Goal: Task Accomplishment & Management: Manage account settings

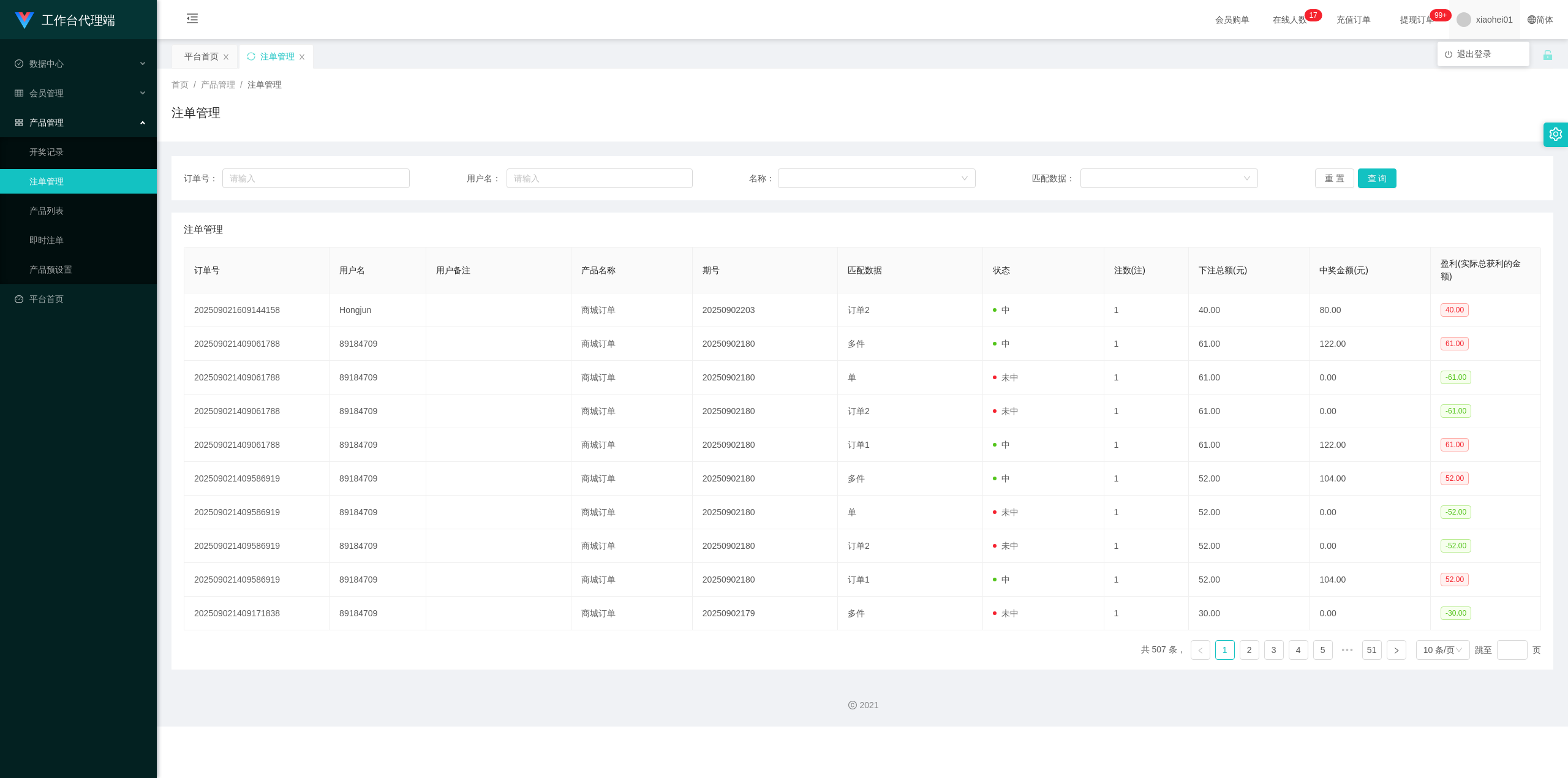
click at [825, 23] on span "xiaohei01" at bounding box center [1495, 19] width 37 height 39
drag, startPoint x: 1465, startPoint y: 52, endPoint x: 1468, endPoint y: 91, distance: 39.1
click at [825, 52] on div "平台首页 注单管理" at bounding box center [857, 65] width 1371 height 42
click at [825, 18] on span "xiaohei01" at bounding box center [1495, 19] width 37 height 39
click at [825, 49] on span "退出登录" at bounding box center [1474, 53] width 34 height 10
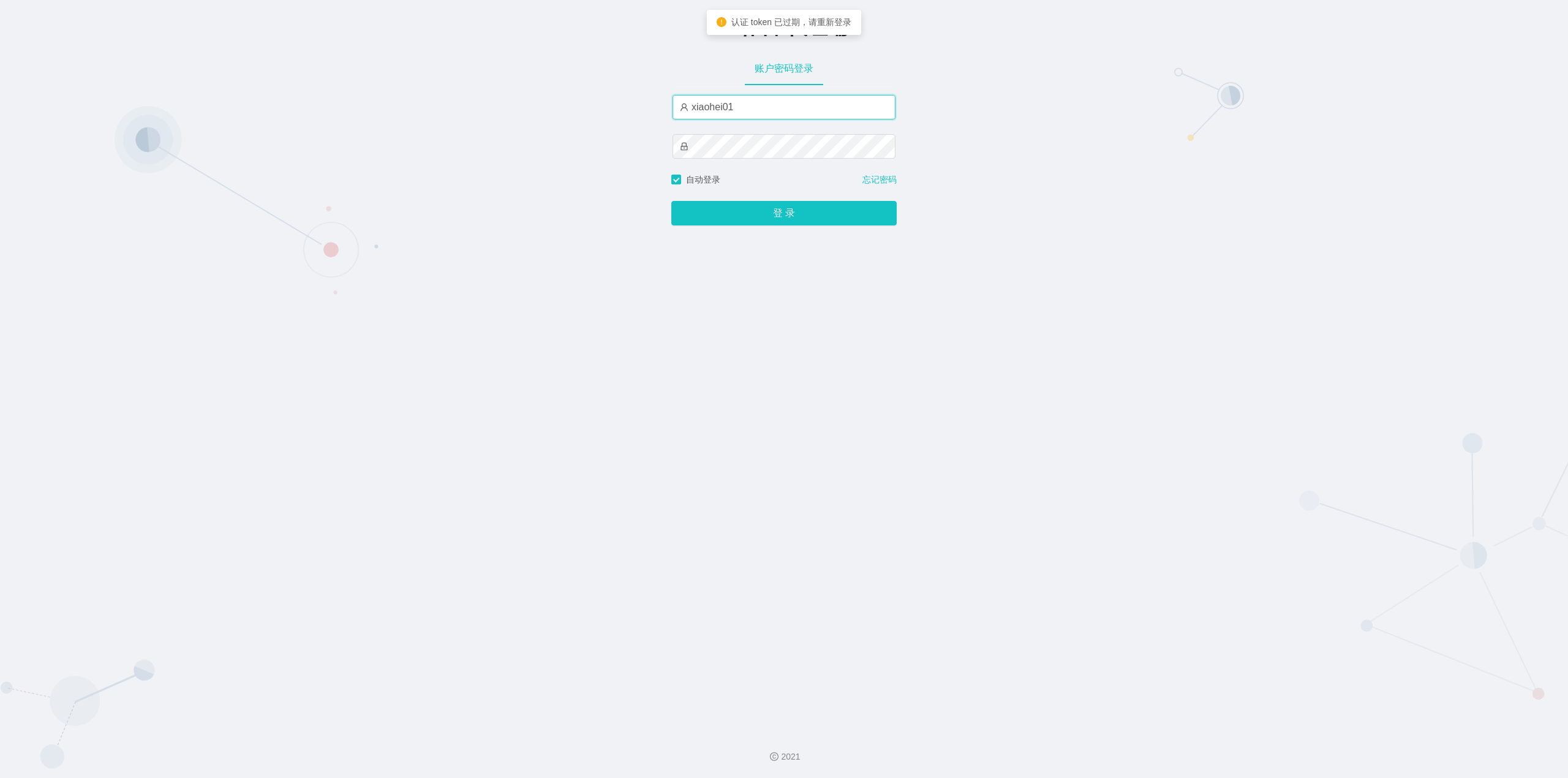
click at [825, 109] on input "xiaohei01" at bounding box center [784, 107] width 223 height 24
type input "xiaohei03"
drag, startPoint x: 787, startPoint y: 216, endPoint x: 803, endPoint y: 218, distance: 16.1
click at [787, 216] on button "登 录" at bounding box center [784, 213] width 226 height 24
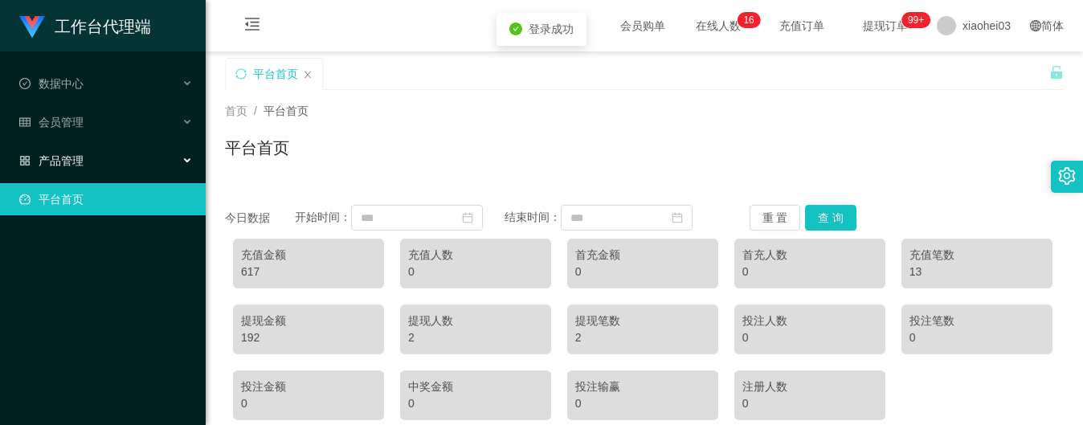
drag, startPoint x: 74, startPoint y: 149, endPoint x: 75, endPoint y: 162, distance: 12.9
click at [74, 154] on span "产品管理" at bounding box center [51, 160] width 64 height 13
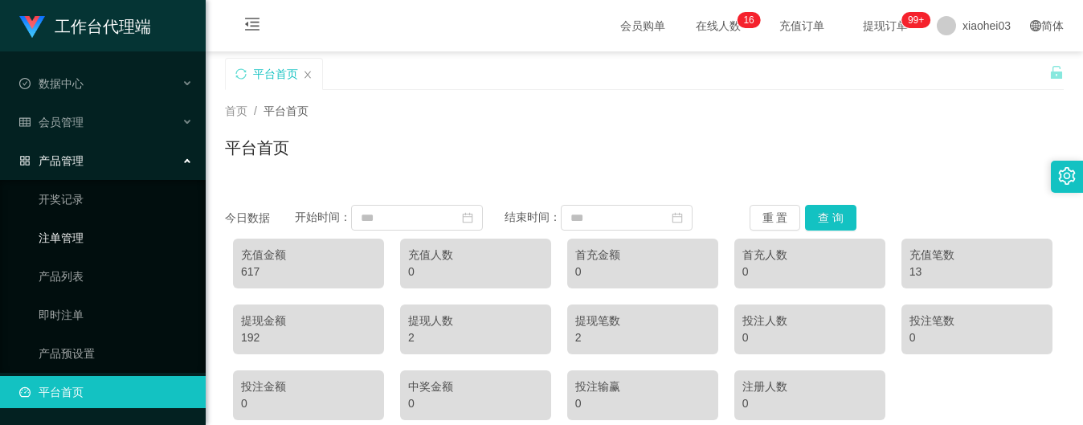
click at [66, 223] on link "注单管理" at bounding box center [116, 238] width 154 height 32
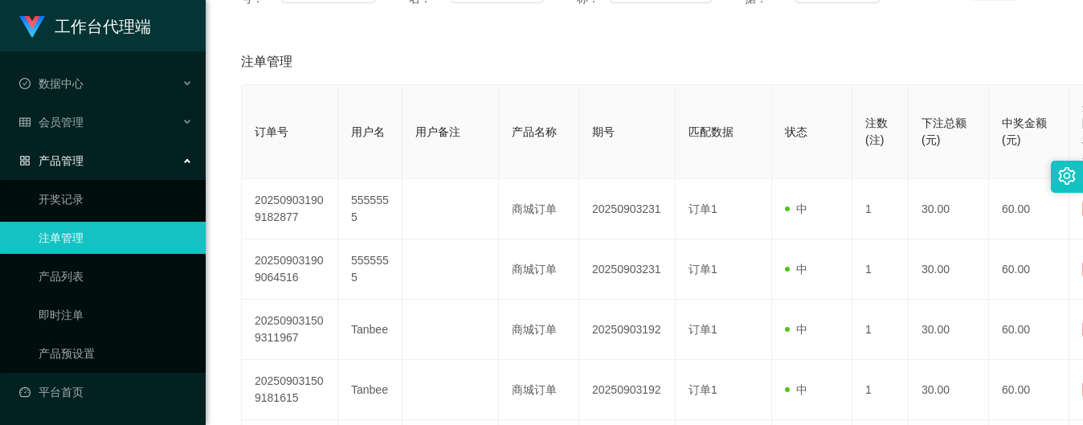
scroll to position [214, 0]
